Goal: Task Accomplishment & Management: Manage account settings

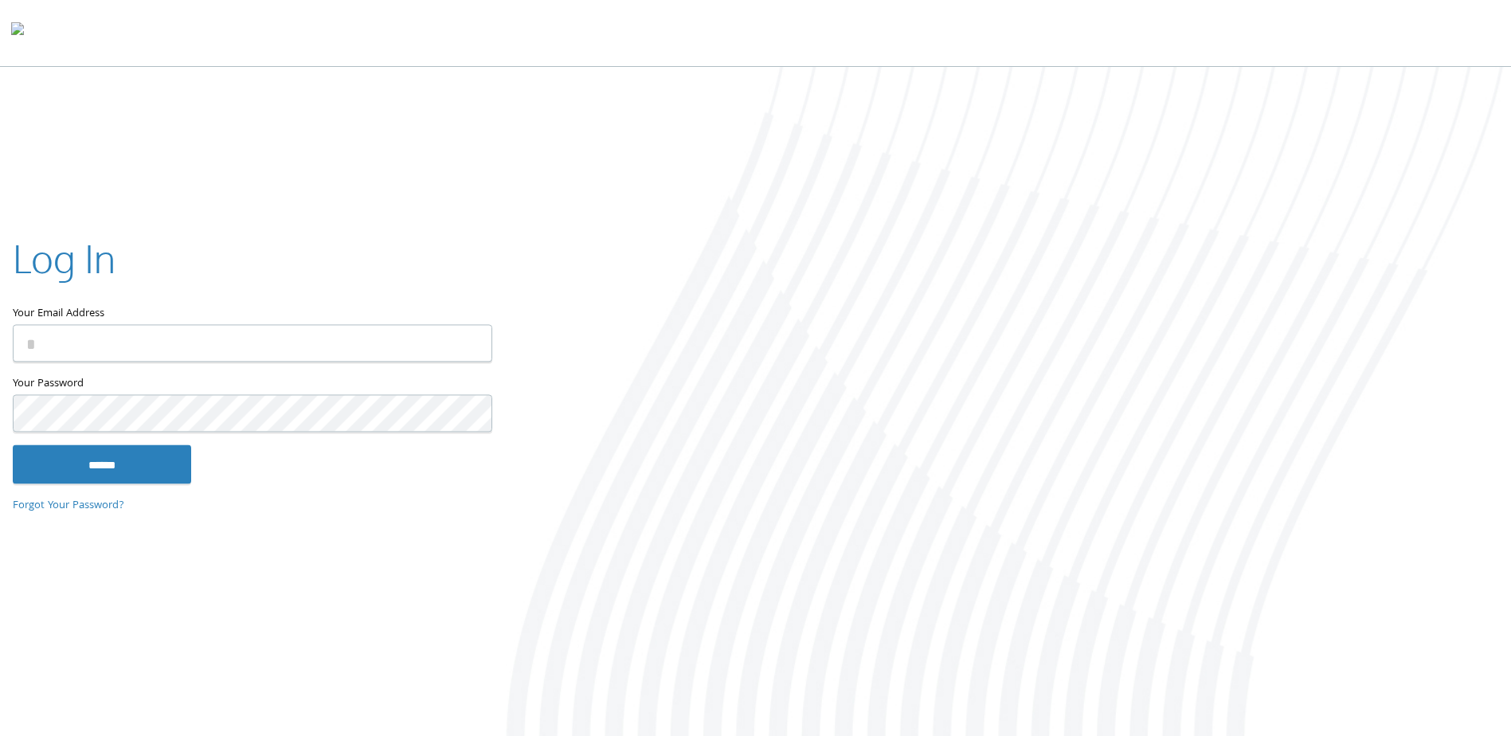
click at [355, 355] on input "Your Email Address" at bounding box center [253, 343] width 480 height 37
type input "**********"
click at [13, 445] on input "******" at bounding box center [102, 464] width 178 height 38
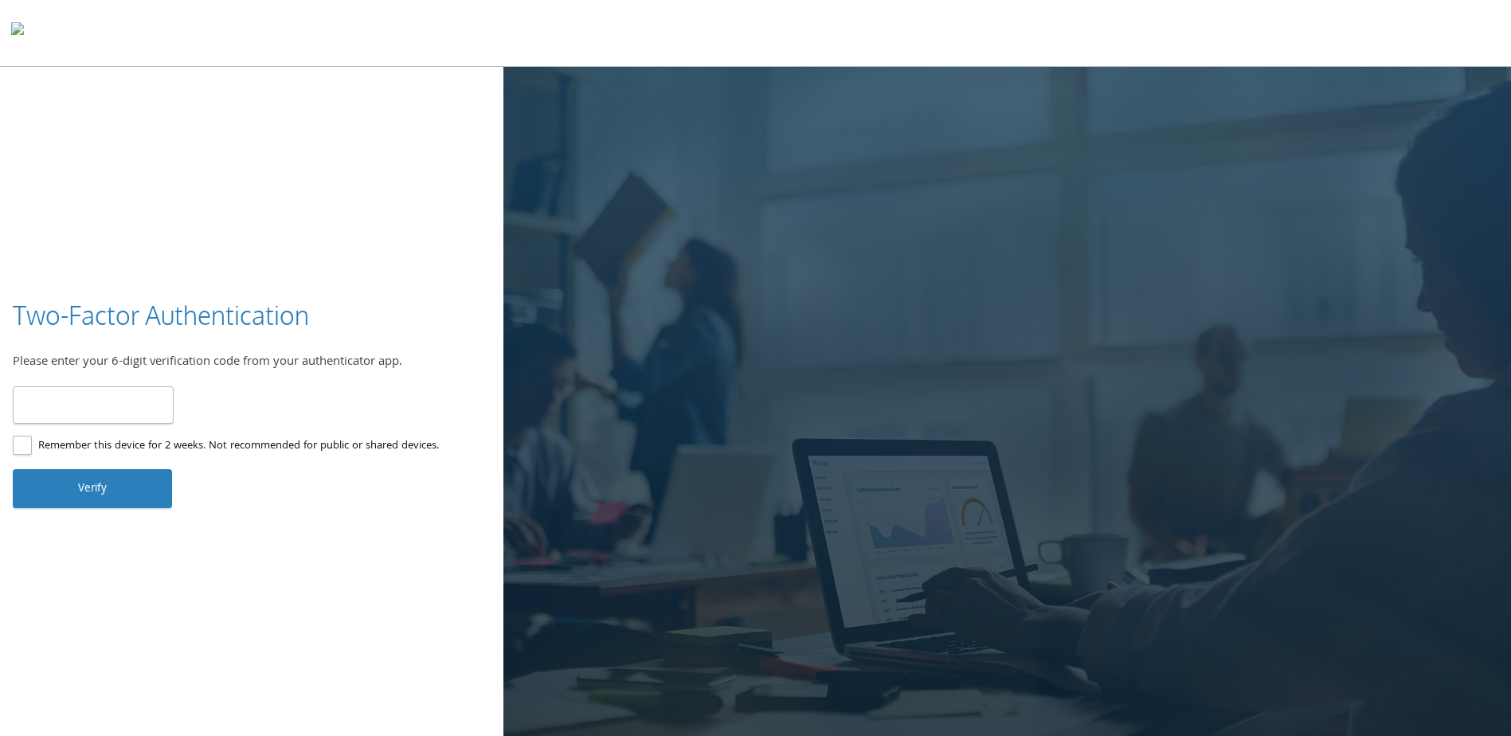
type input "******"
